Goal: Task Accomplishment & Management: Manage account settings

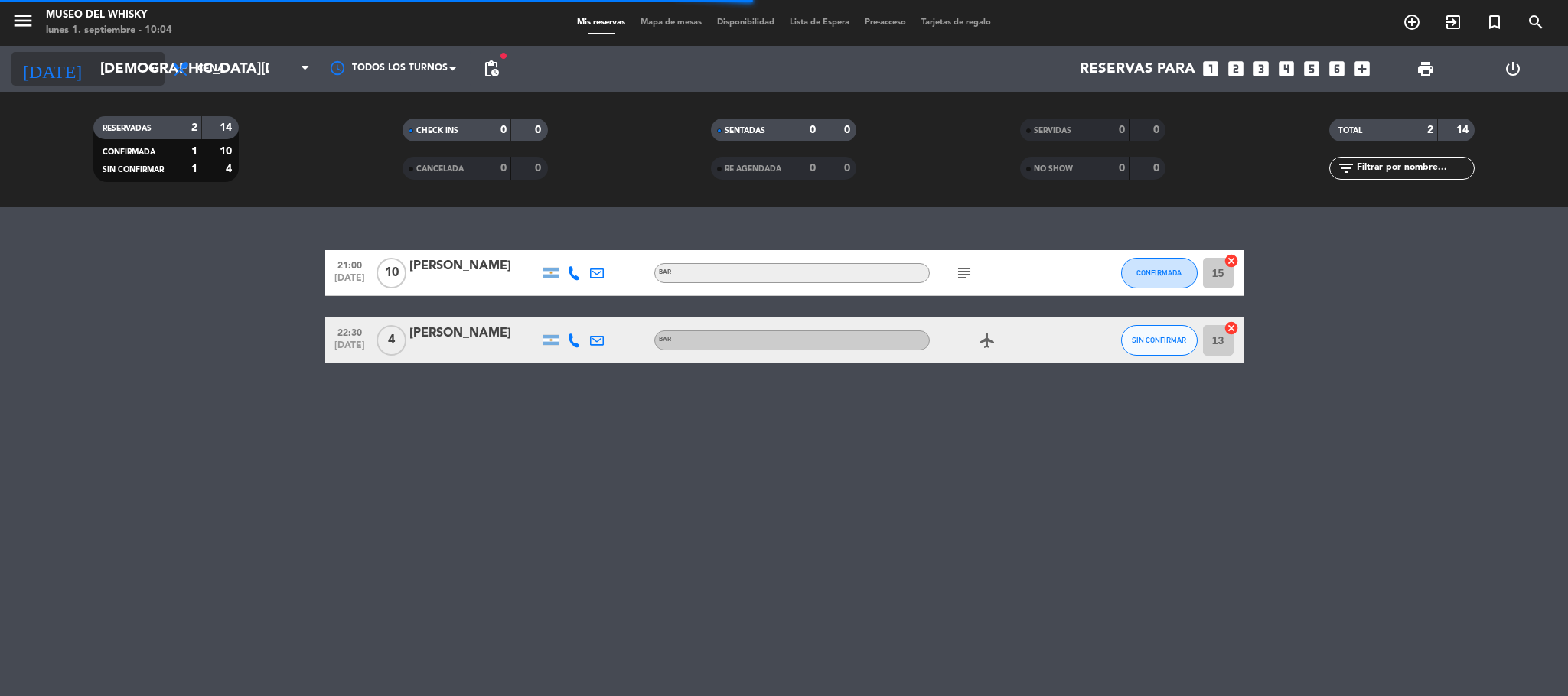
click at [126, 74] on input "[DEMOGRAPHIC_DATA][DATE]" at bounding box center [185, 68] width 184 height 32
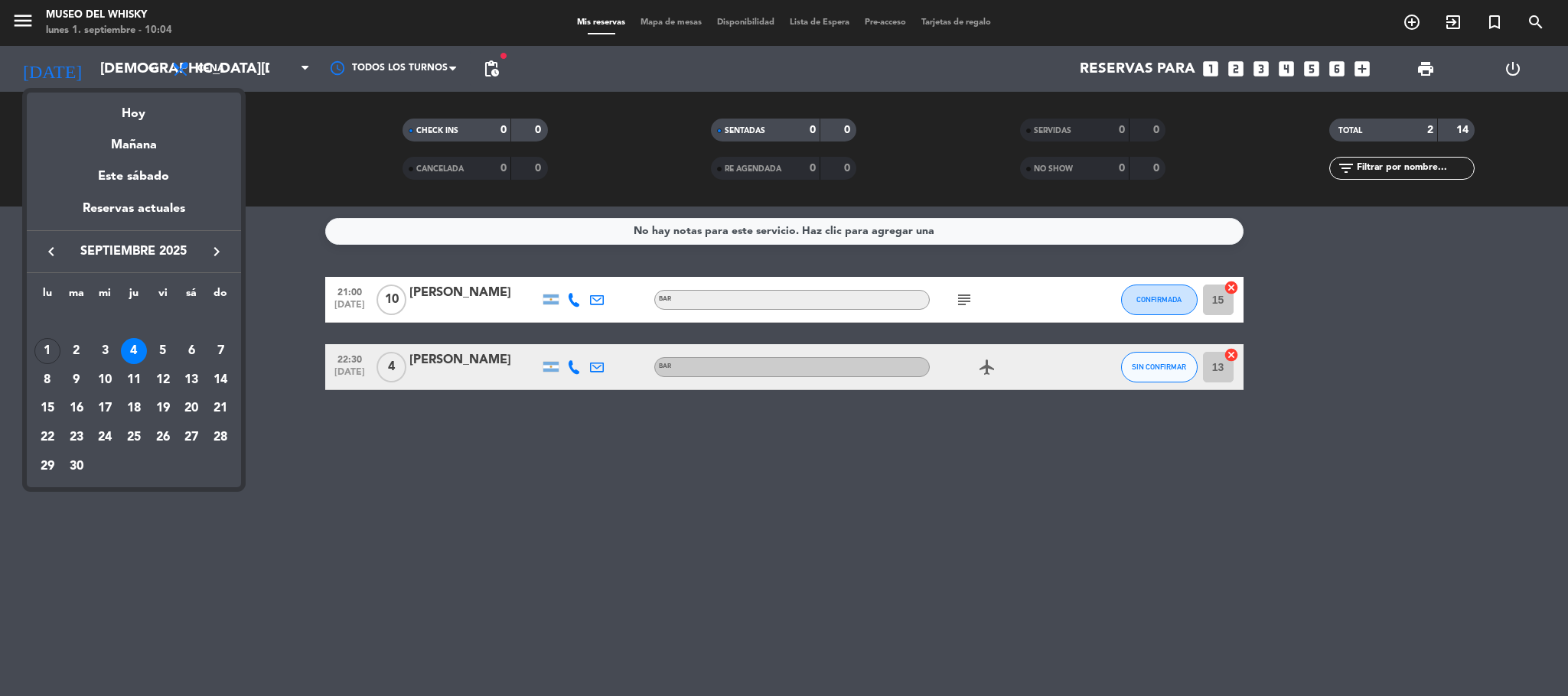
click at [958, 291] on div at bounding box center [784, 348] width 1568 height 696
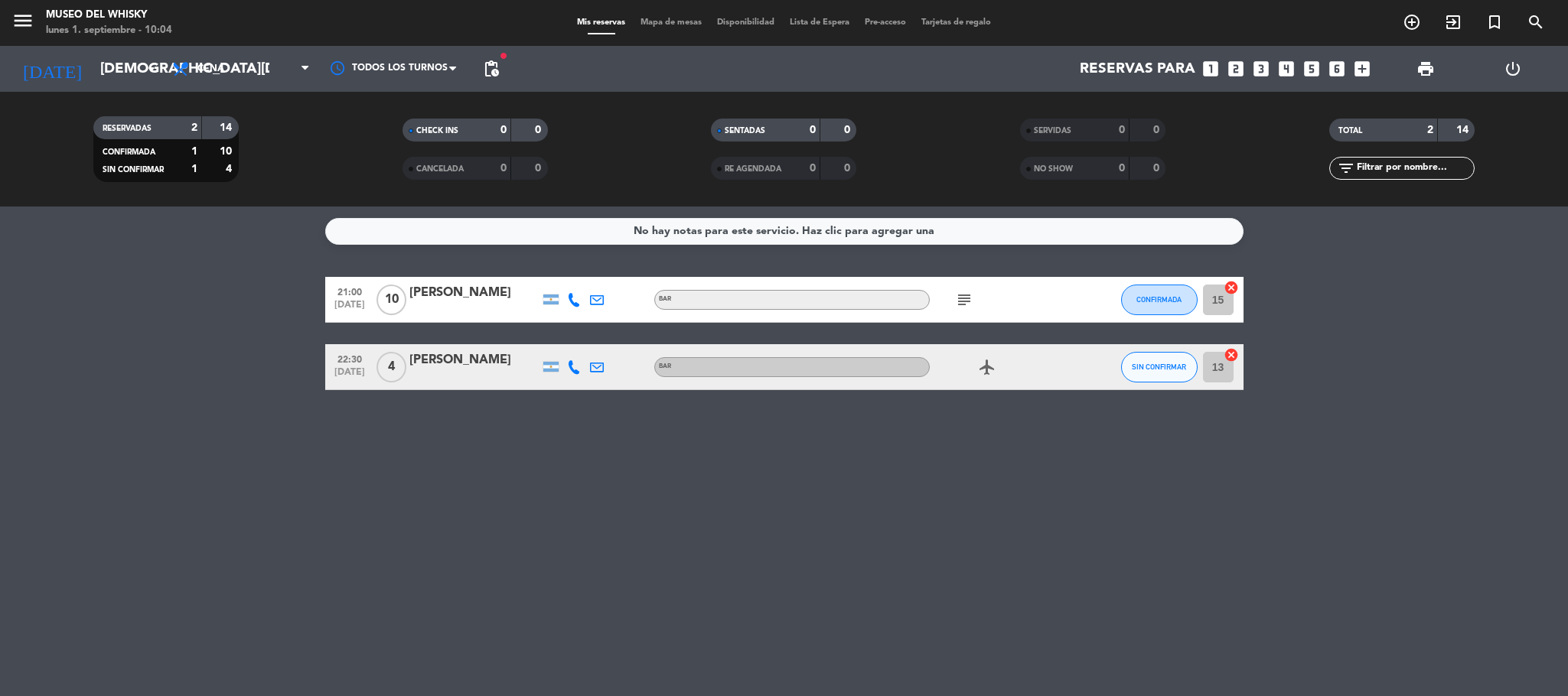
click at [964, 292] on icon "subject" at bounding box center [964, 300] width 19 height 19
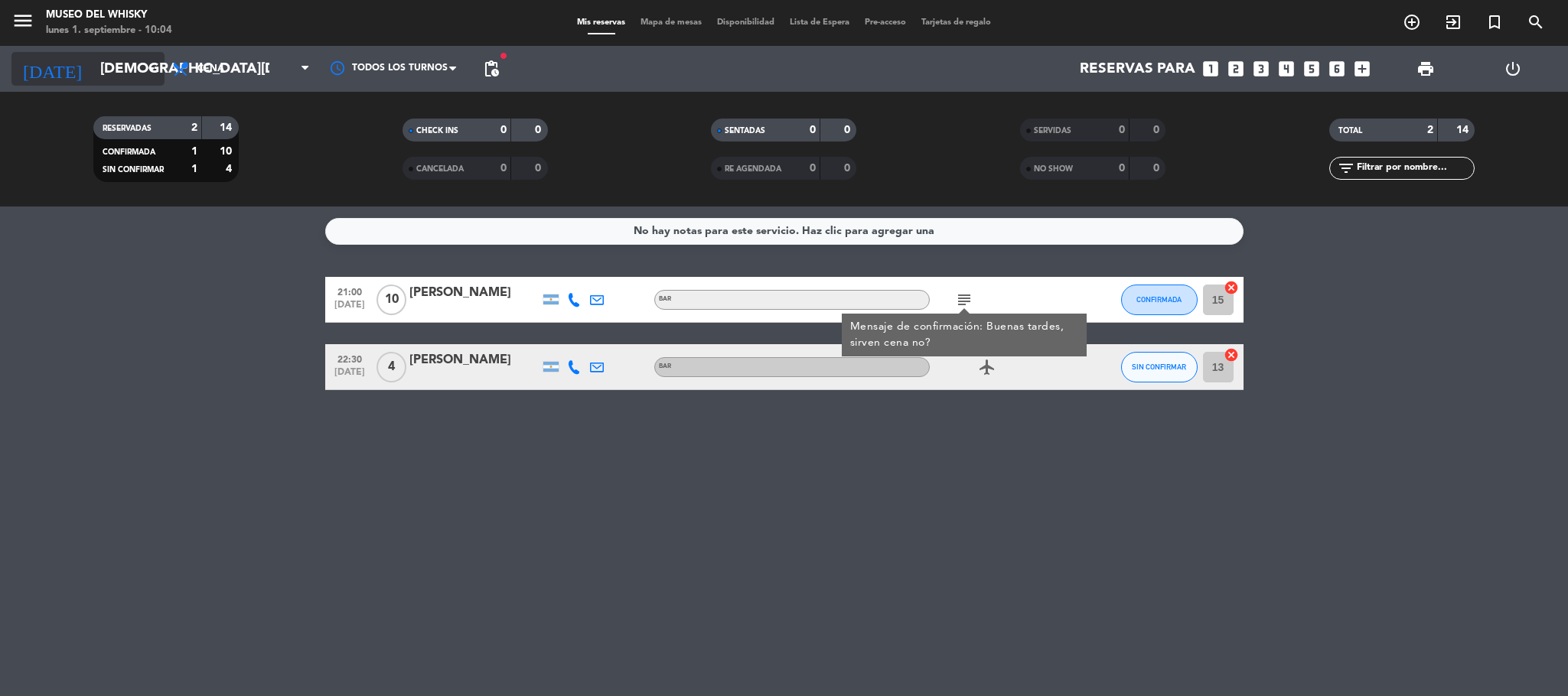
click at [115, 58] on input "[DEMOGRAPHIC_DATA][DATE]" at bounding box center [185, 68] width 184 height 32
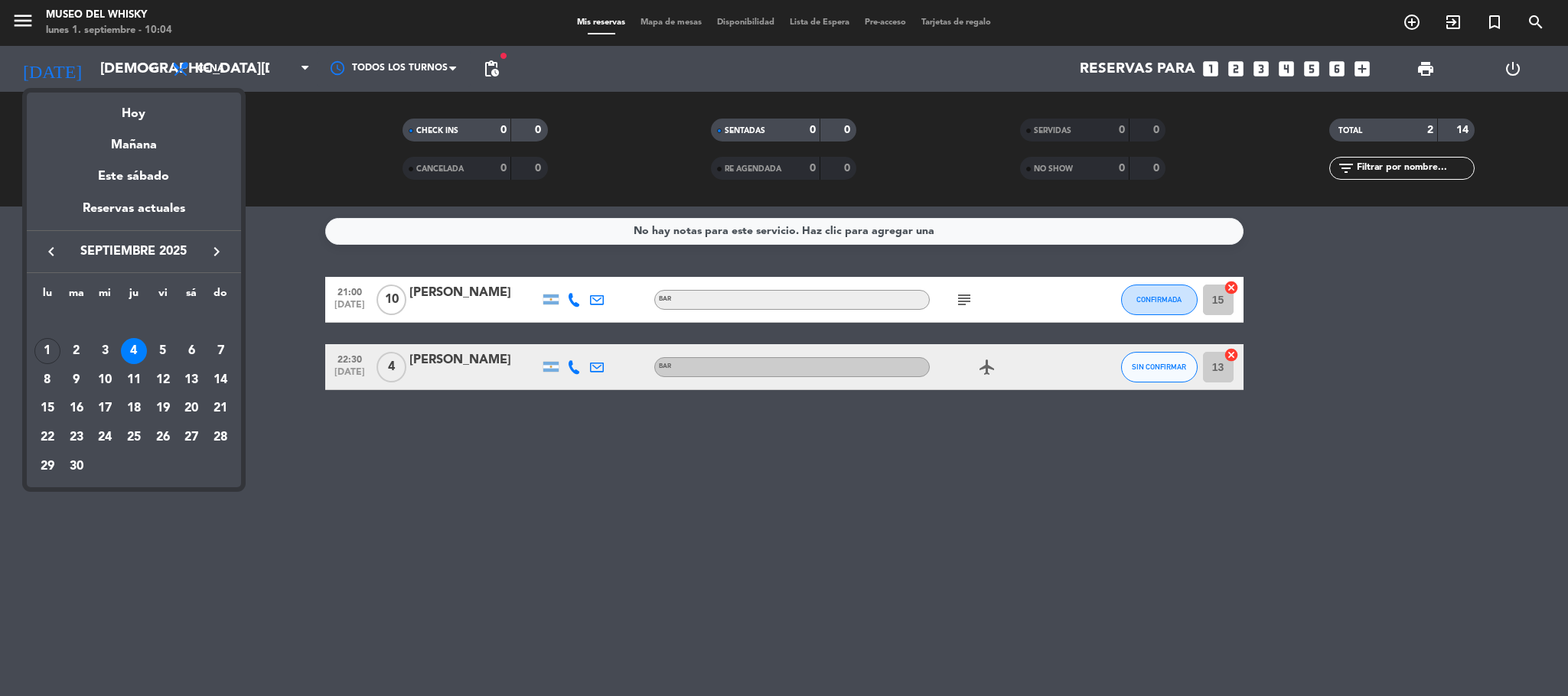
click at [110, 351] on div "3" at bounding box center [105, 351] width 26 height 26
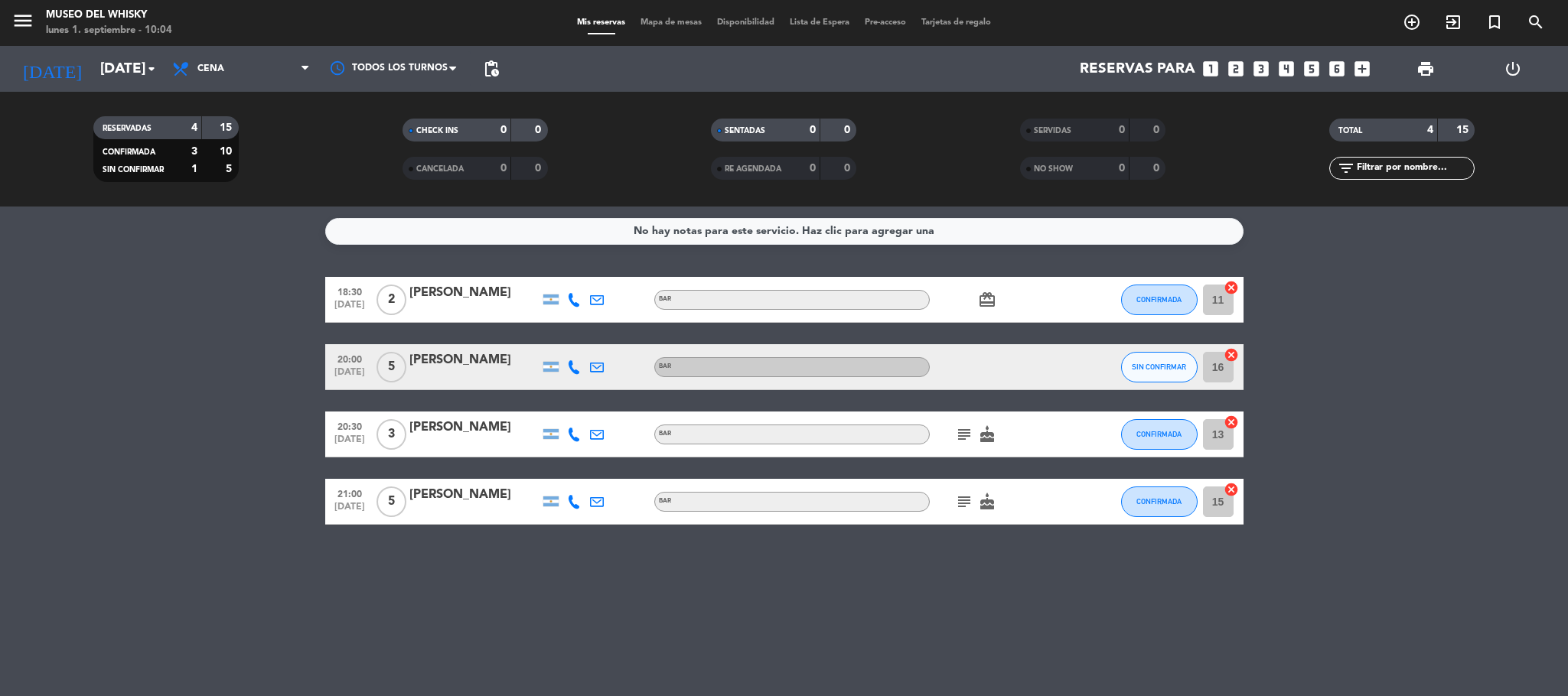
click at [973, 500] on span "subject" at bounding box center [964, 502] width 23 height 19
click at [972, 501] on icon "subject" at bounding box center [964, 502] width 19 height 19
click at [962, 429] on icon "subject" at bounding box center [964, 435] width 19 height 19
click at [822, 541] on div "No hay notas para este servicio. Haz clic para agregar una 18:30 [DATE] 2 [PERS…" at bounding box center [784, 452] width 1568 height 490
click at [93, 69] on input "[DATE]" at bounding box center [185, 68] width 184 height 32
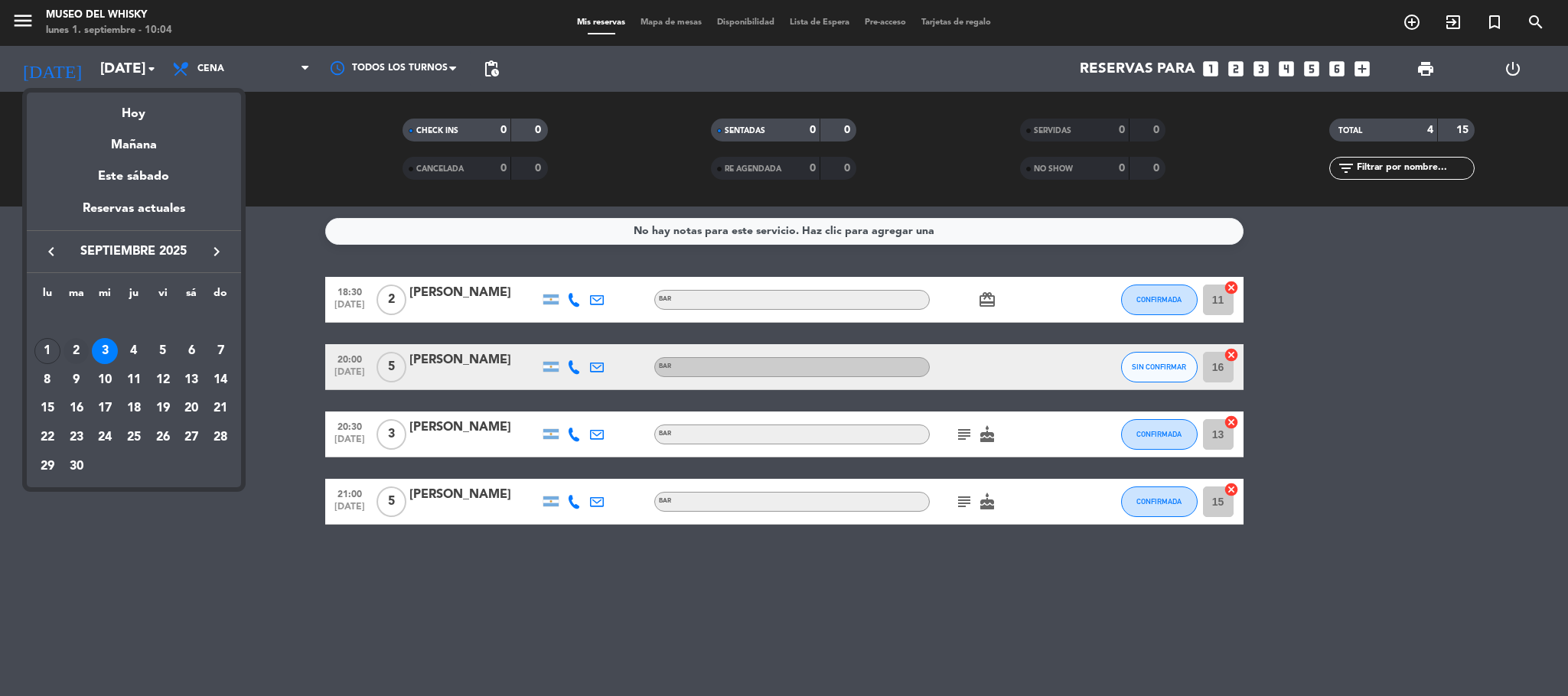
click at [76, 352] on div "2" at bounding box center [76, 351] width 26 height 26
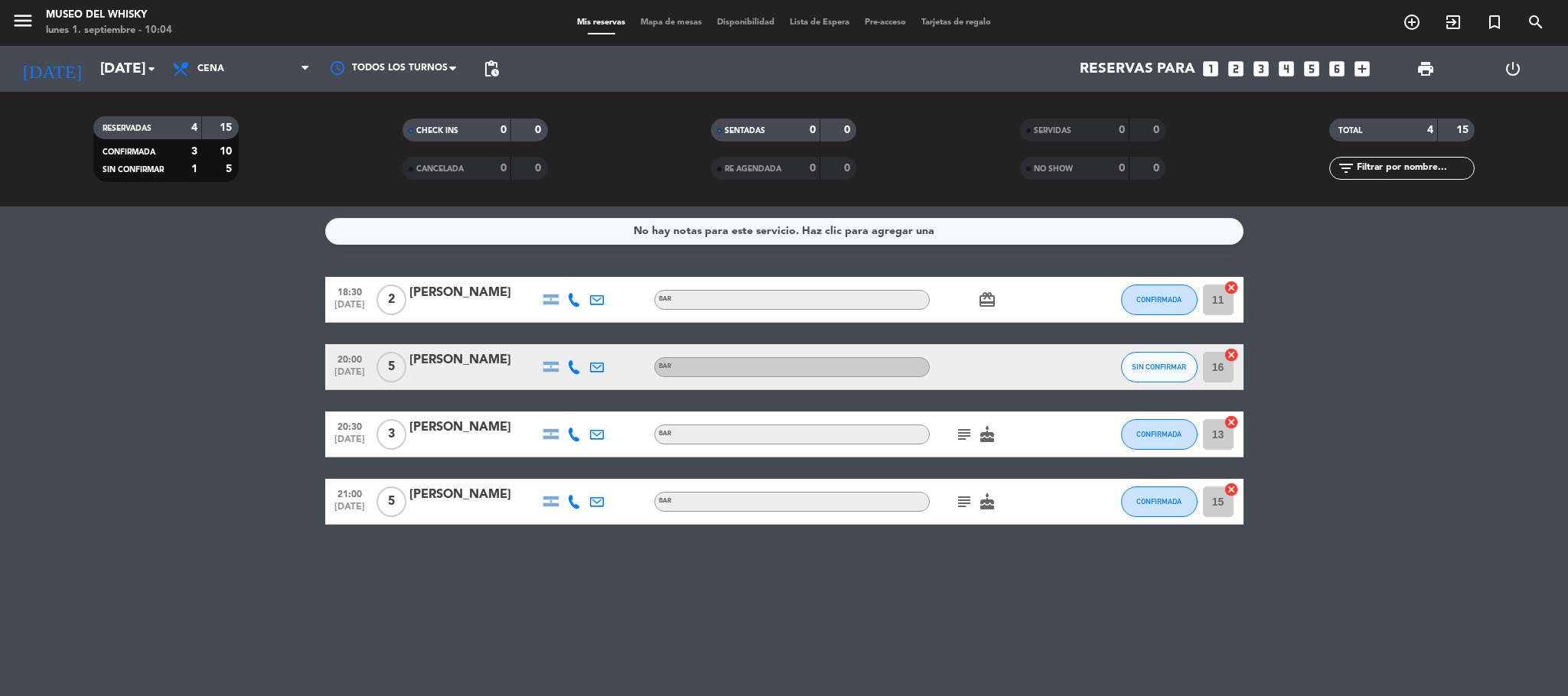
type input "[DATE]"
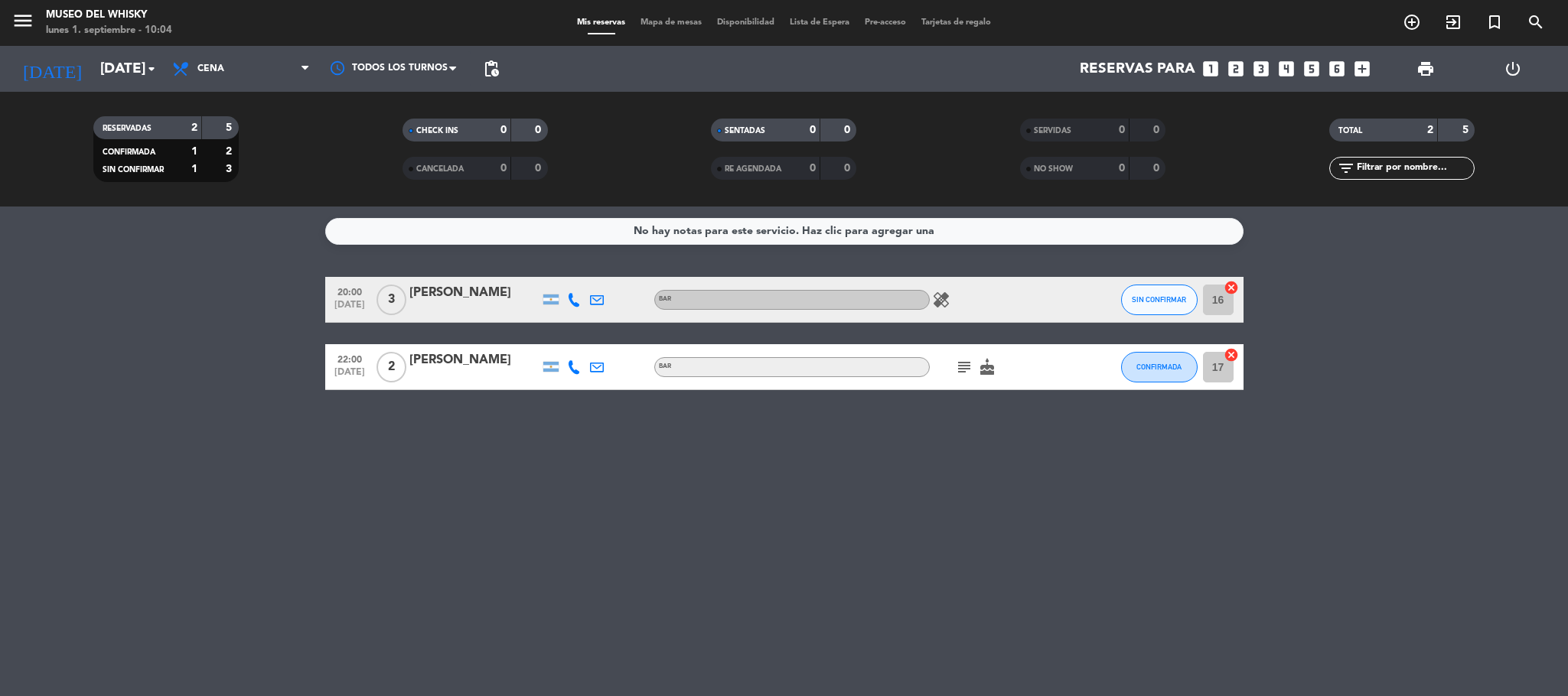
click at [949, 367] on div "subject cake" at bounding box center [998, 367] width 138 height 45
click at [955, 367] on icon "subject" at bounding box center [964, 367] width 19 height 19
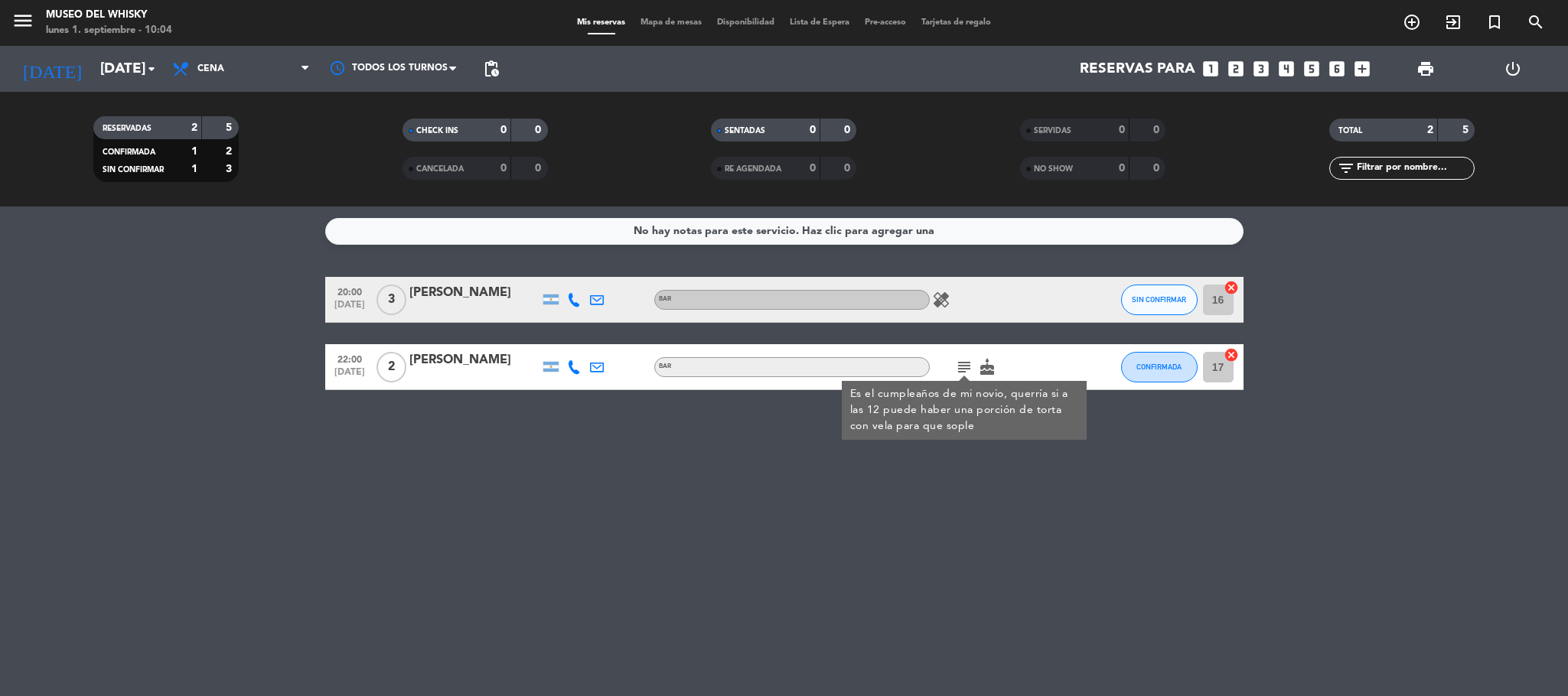
click at [870, 574] on div "No hay notas para este servicio. Haz clic para agregar una 20:00 [DATE] 3 [PERS…" at bounding box center [784, 452] width 1568 height 490
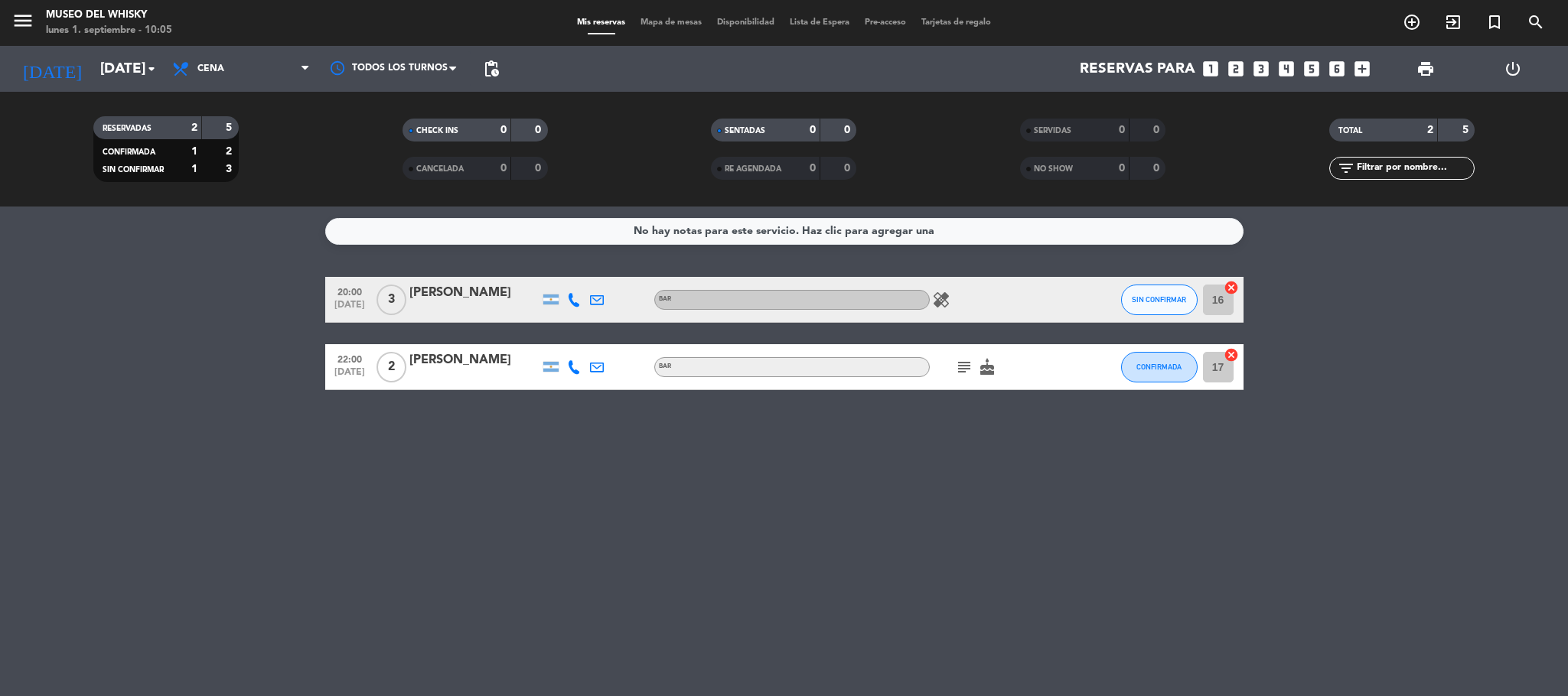
click at [508, 356] on div "[PERSON_NAME]" at bounding box center [475, 361] width 130 height 20
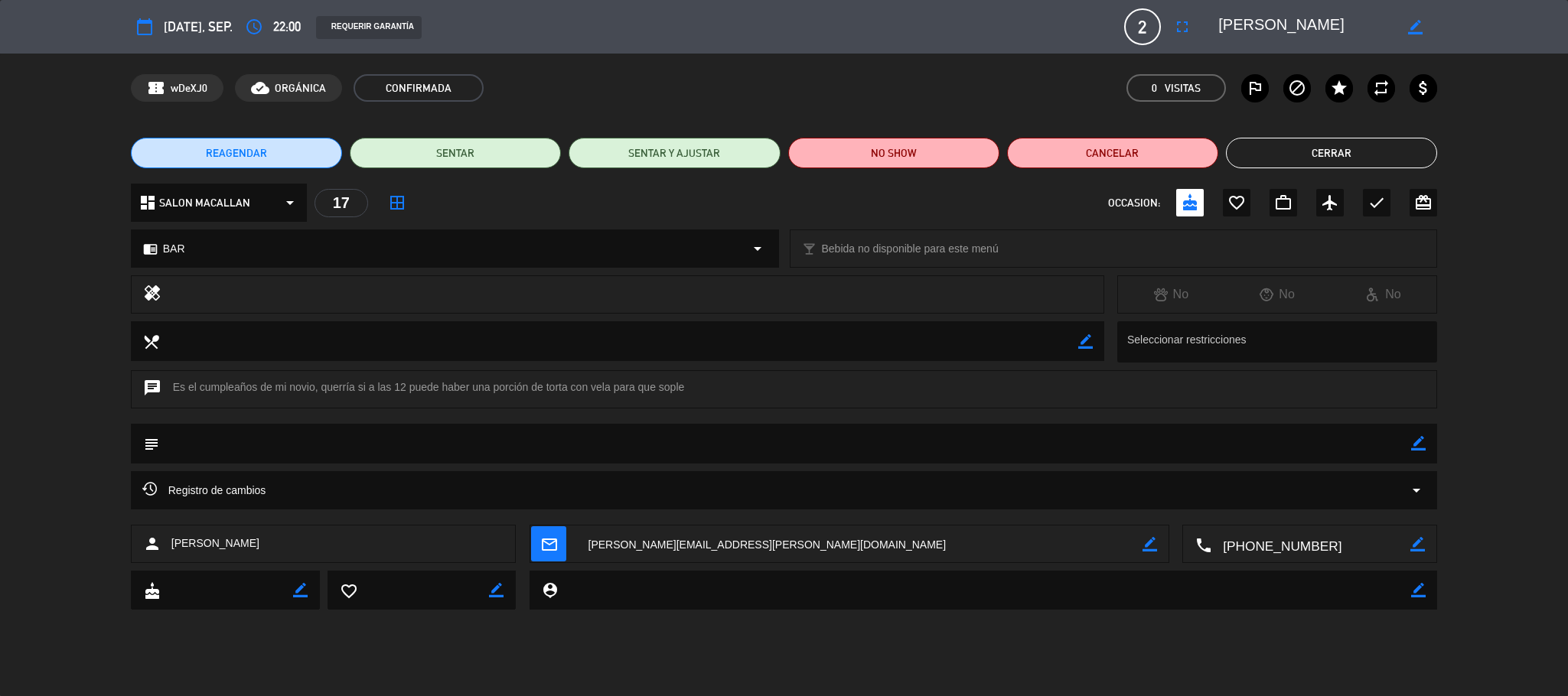
click at [1424, 442] on icon "border_color" at bounding box center [1418, 443] width 14 height 14
click at [1375, 441] on textarea at bounding box center [785, 443] width 1253 height 39
type textarea "seña $20.000"
click at [1422, 439] on icon at bounding box center [1418, 443] width 14 height 14
click at [1353, 150] on button "Cerrar" at bounding box center [1331, 153] width 211 height 30
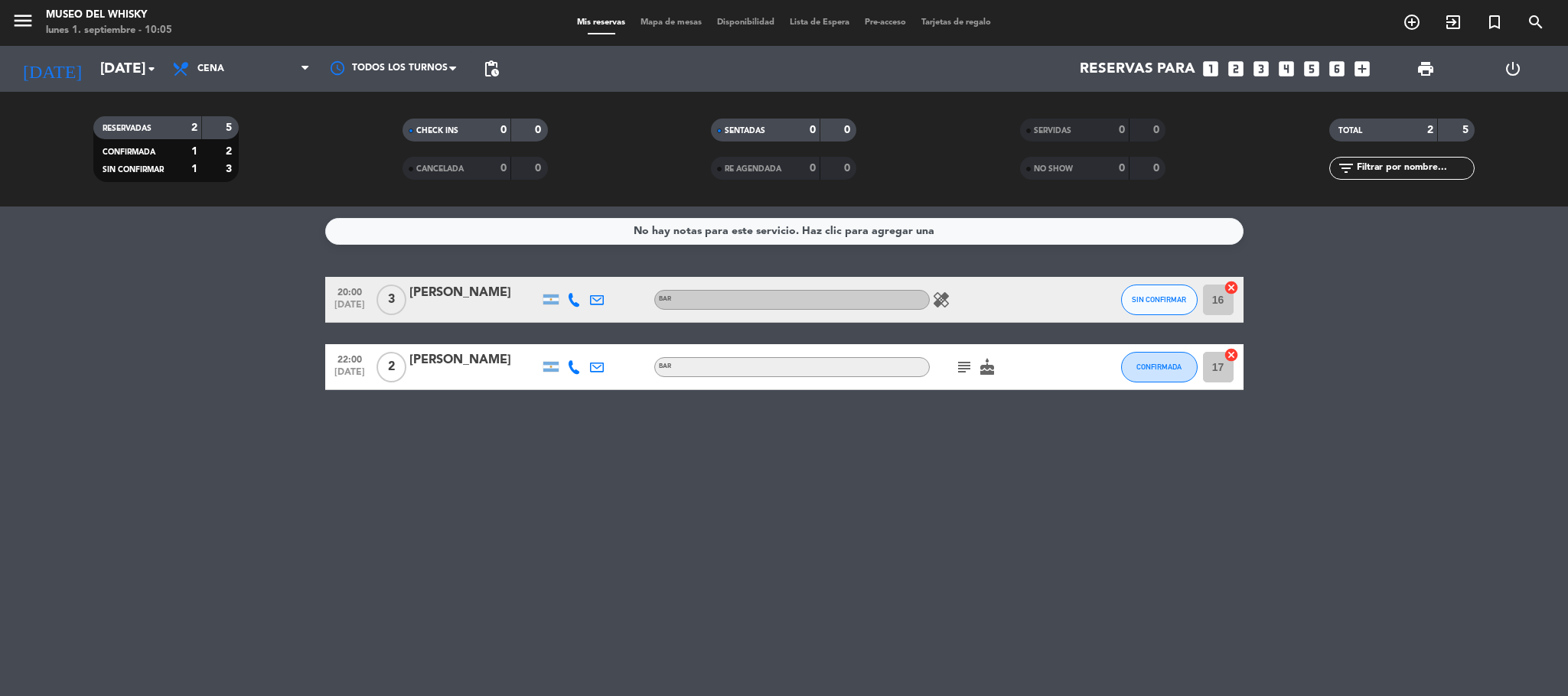
click at [960, 377] on div "subject cake" at bounding box center [998, 367] width 138 height 45
click at [969, 362] on icon "subject" at bounding box center [964, 367] width 19 height 19
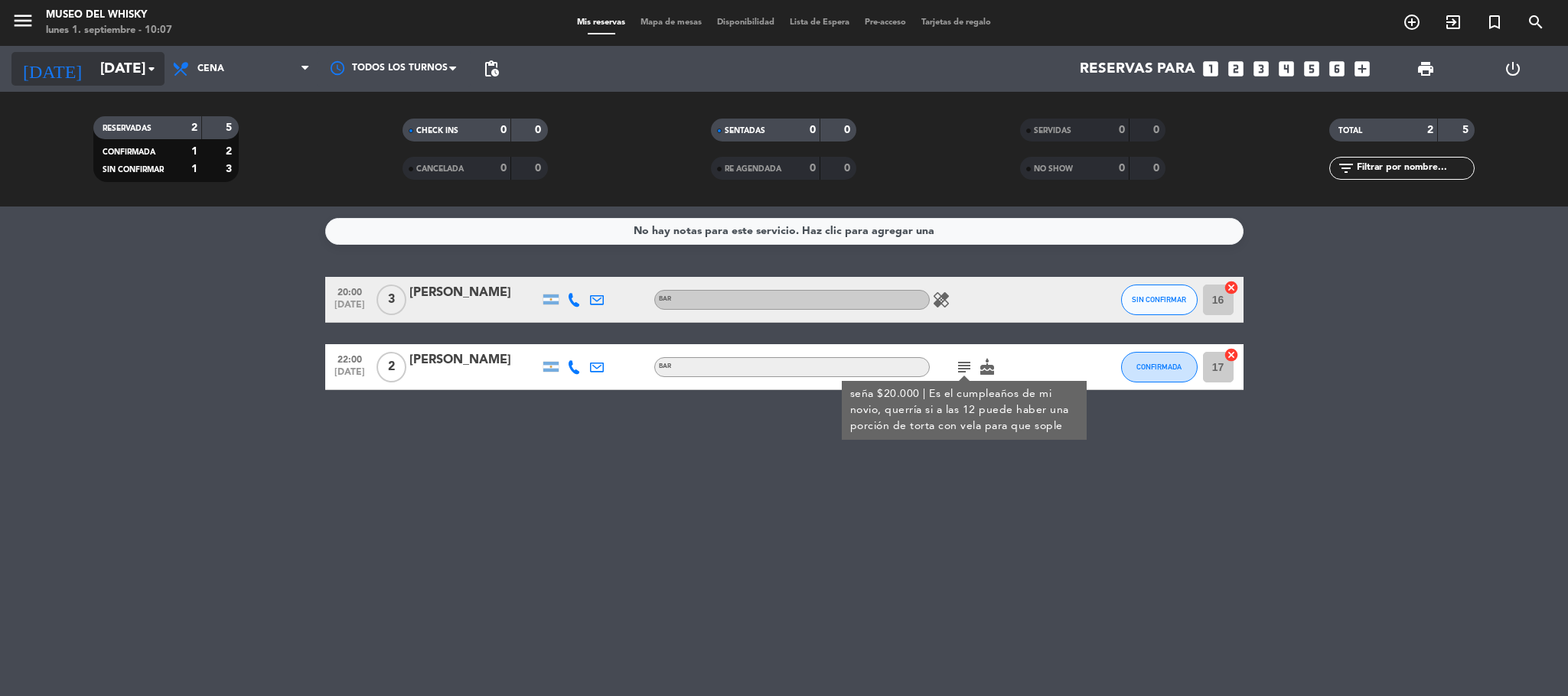
click at [93, 74] on input "[DATE]" at bounding box center [185, 68] width 184 height 32
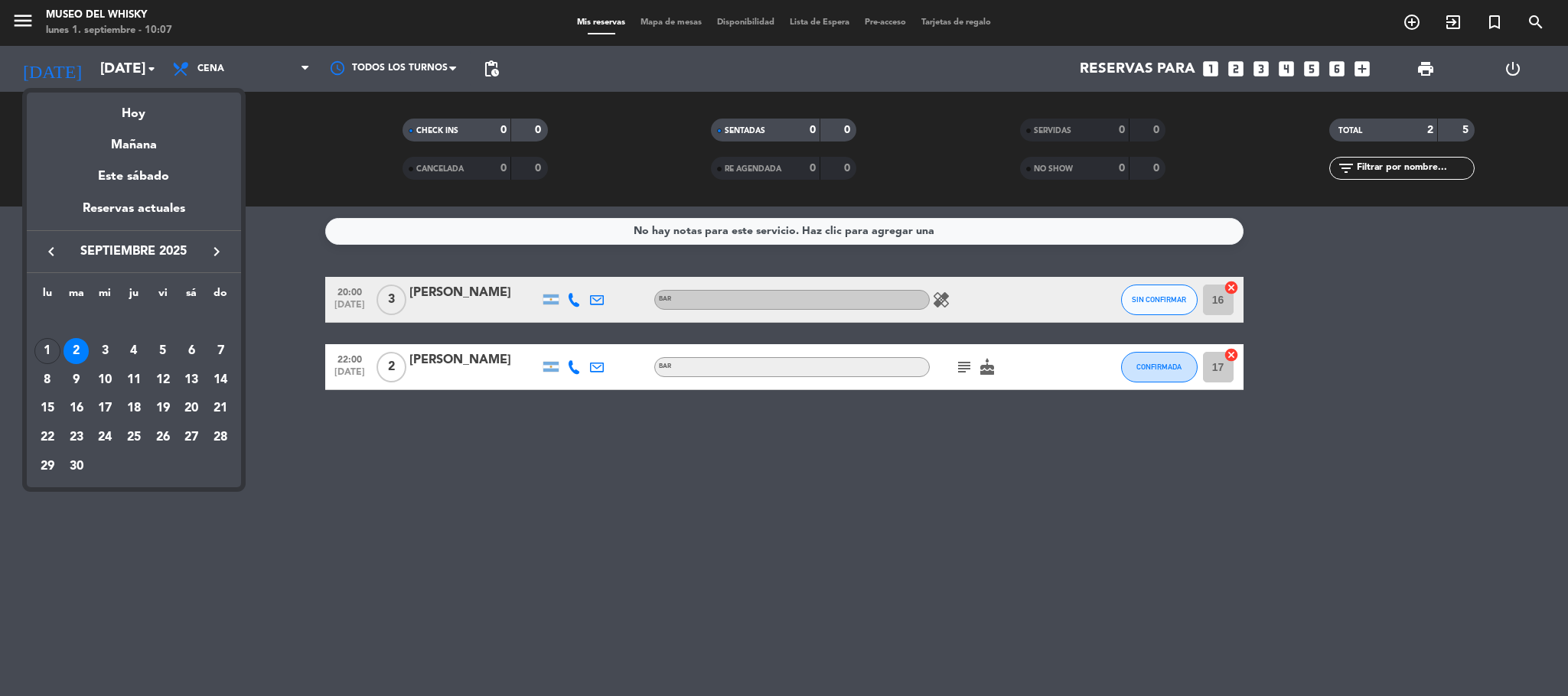
click at [53, 247] on icon "keyboard_arrow_left" at bounding box center [52, 252] width 19 height 19
click at [189, 439] on div "30" at bounding box center [191, 438] width 26 height 26
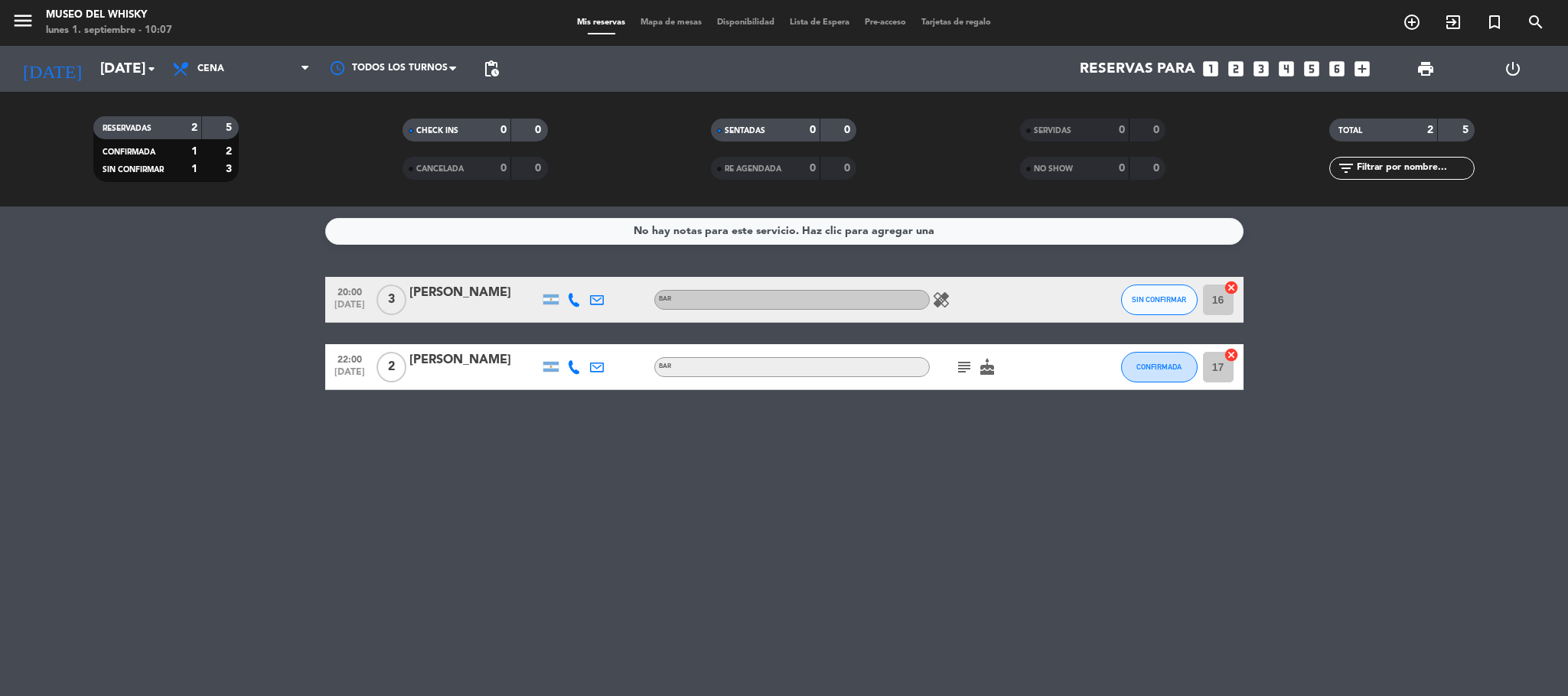
type input "sáb. 30 ago."
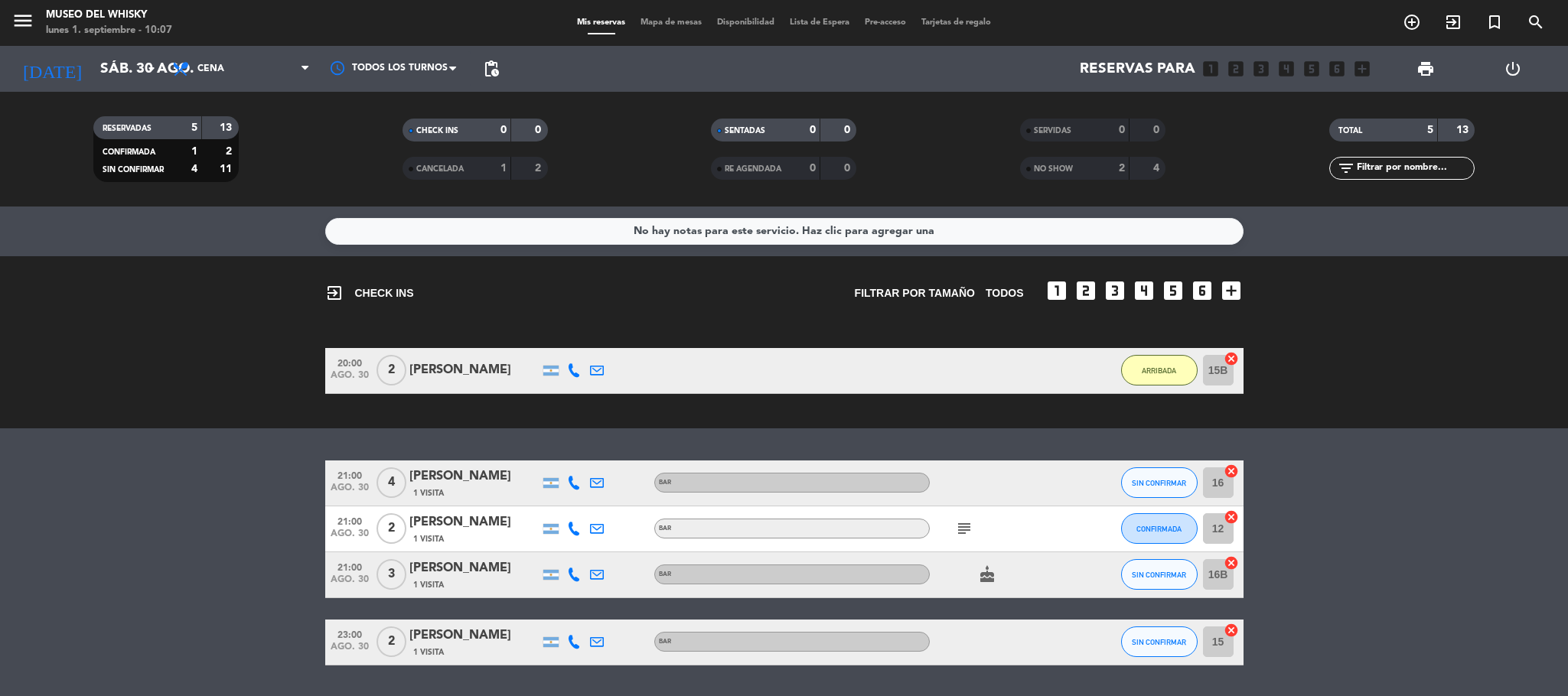
scroll to position [46, 0]
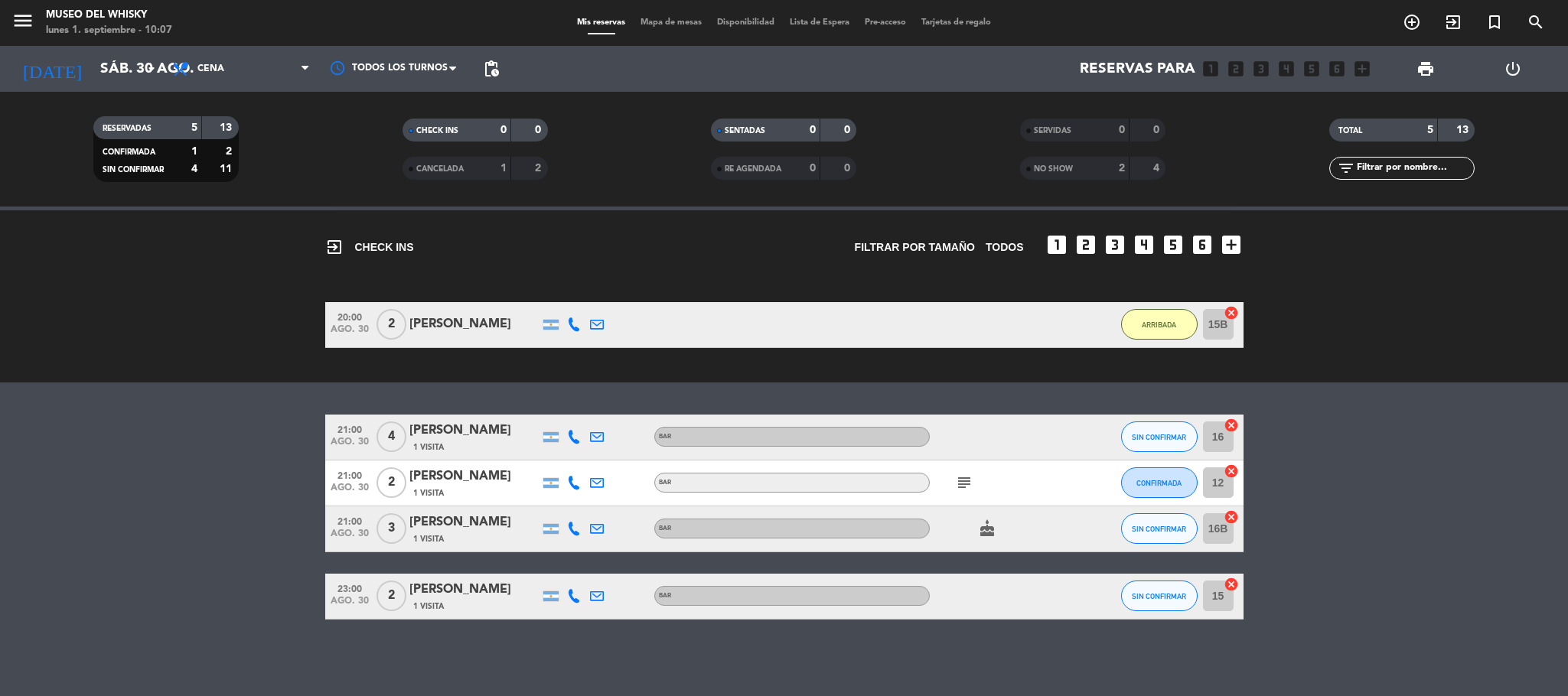
click at [961, 474] on icon "subject" at bounding box center [964, 483] width 19 height 19
click at [76, 462] on bookings-row "21:00 [DATE] 4 [PERSON_NAME] 1 Visita BAR SIN CONFIRMAR 16 cancel 21:00 [DATE] …" at bounding box center [784, 517] width 1568 height 205
